Goal: Go to known website: Go to known website

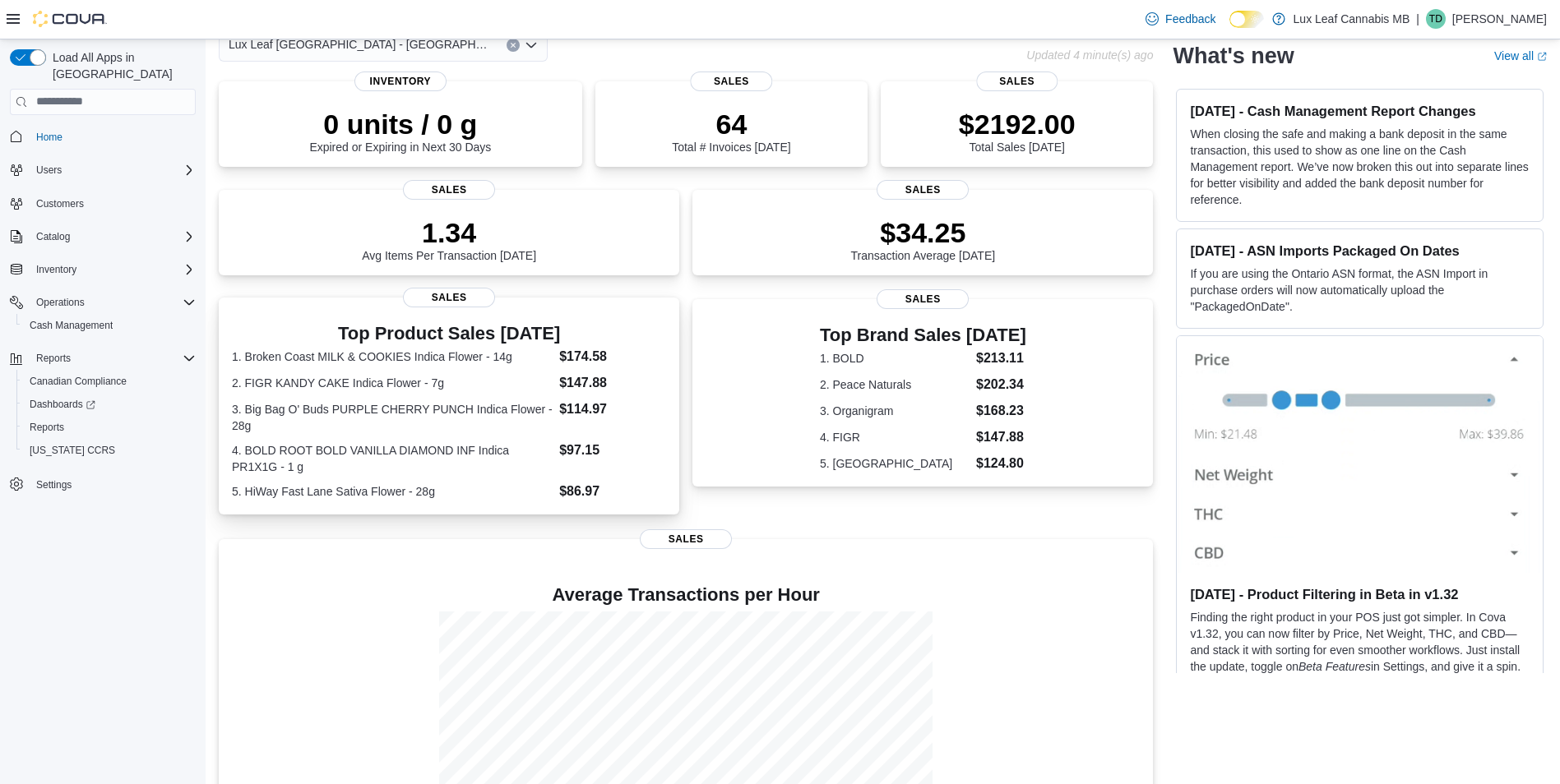
scroll to position [195, 0]
